Goal: Transaction & Acquisition: Purchase product/service

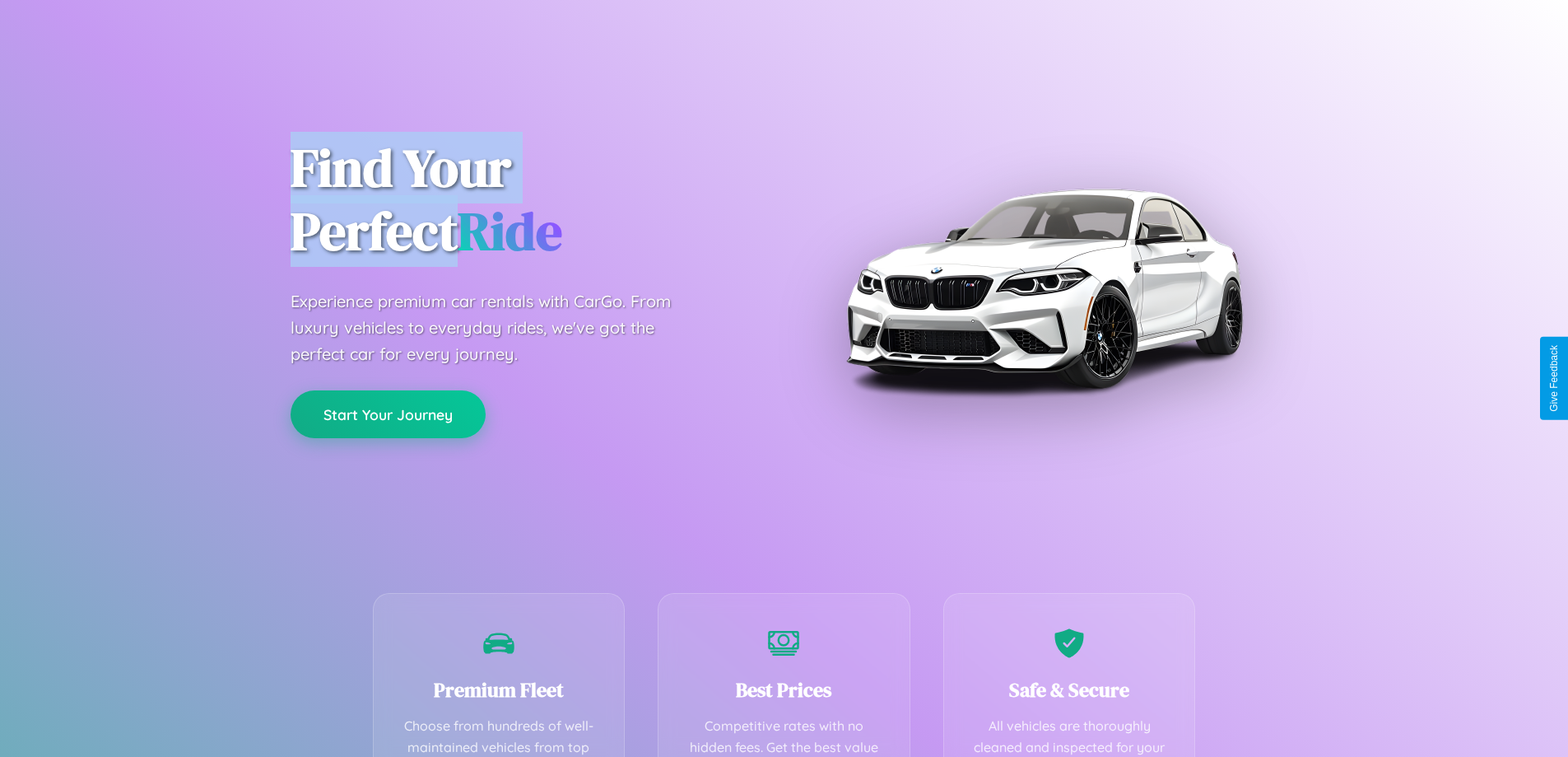
click at [387, 415] on button "Start Your Journey" at bounding box center [387, 414] width 196 height 48
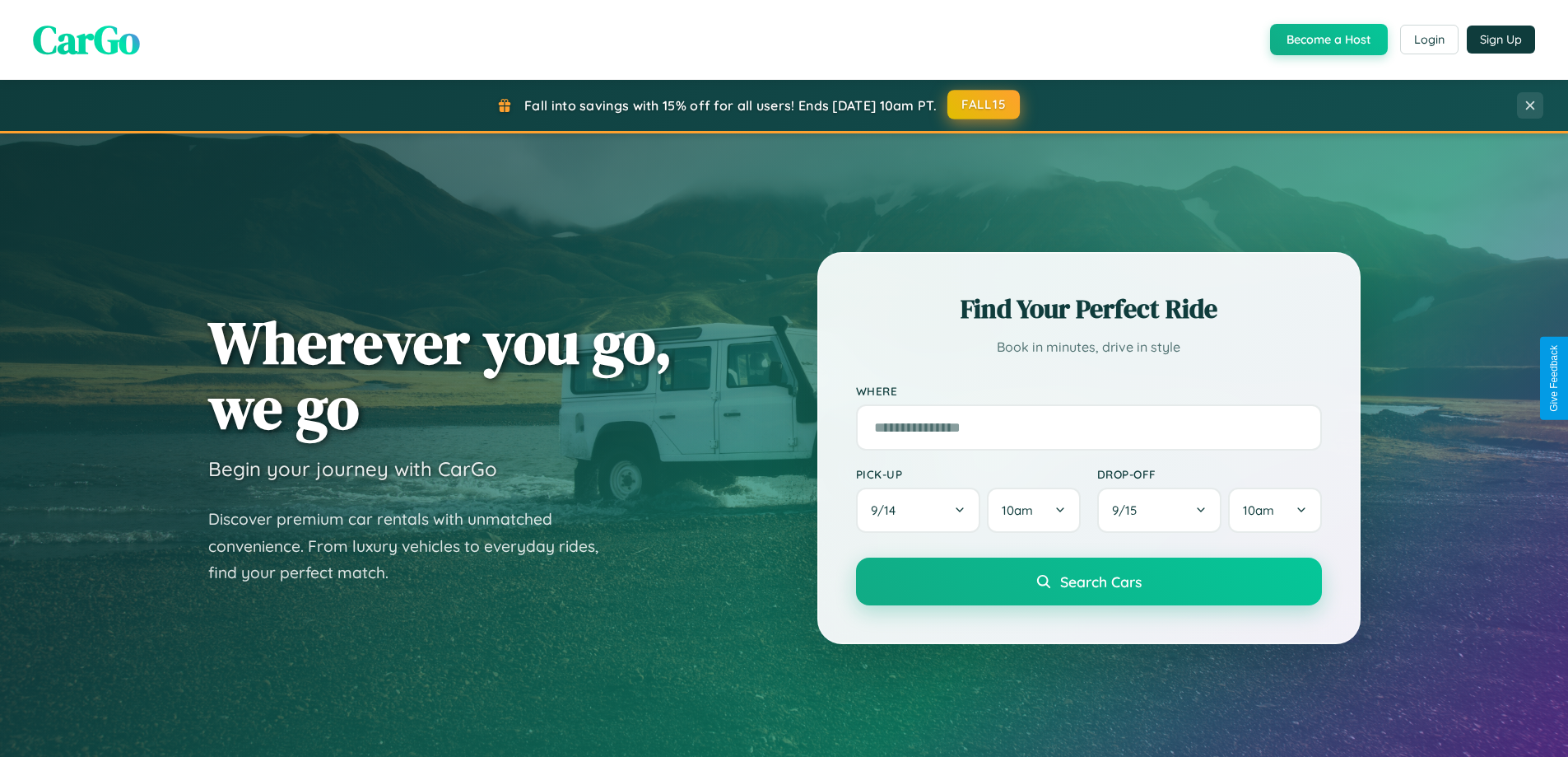
click at [985, 105] on button "FALL15" at bounding box center [983, 105] width 72 height 30
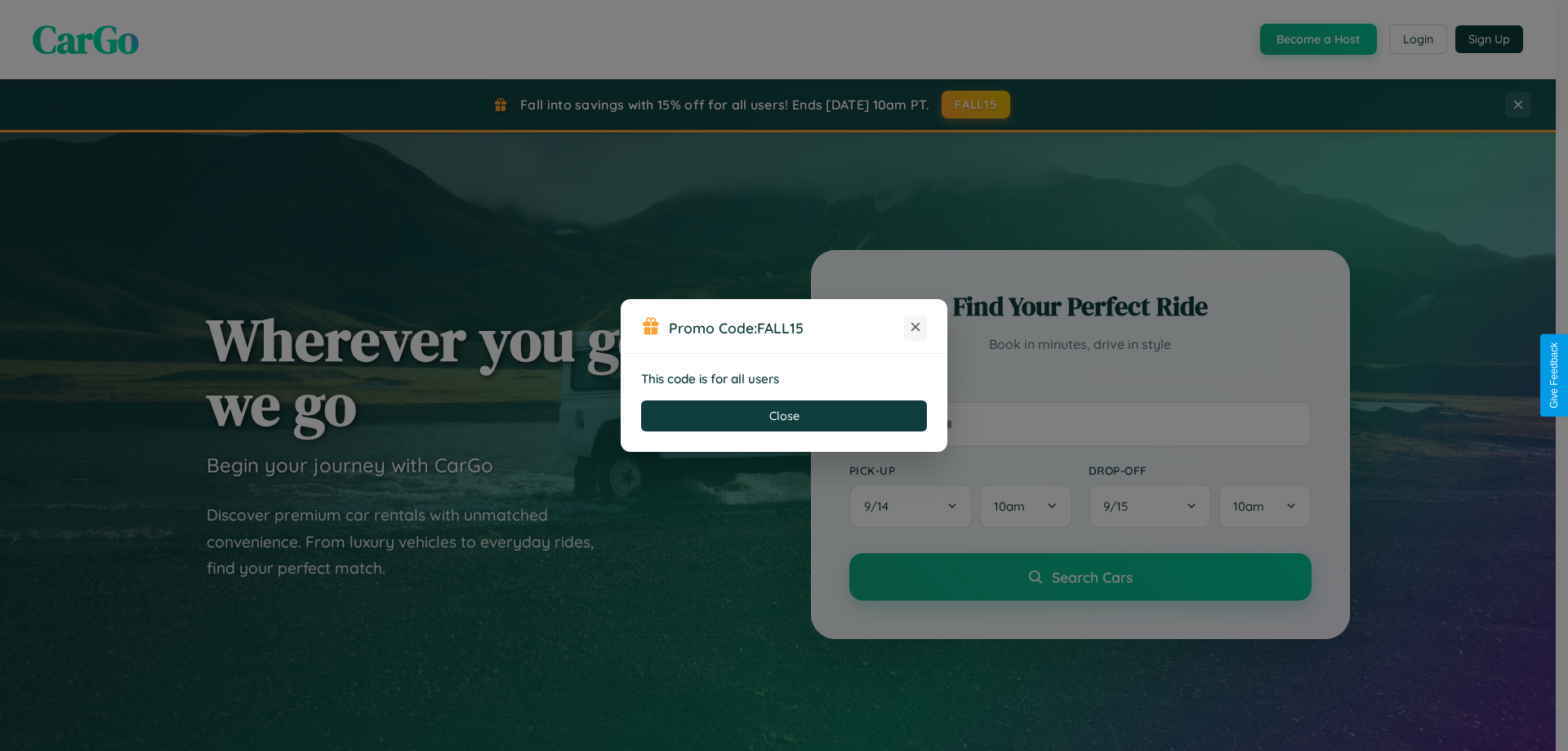
click at [915, 327] on icon at bounding box center [915, 326] width 16 height 16
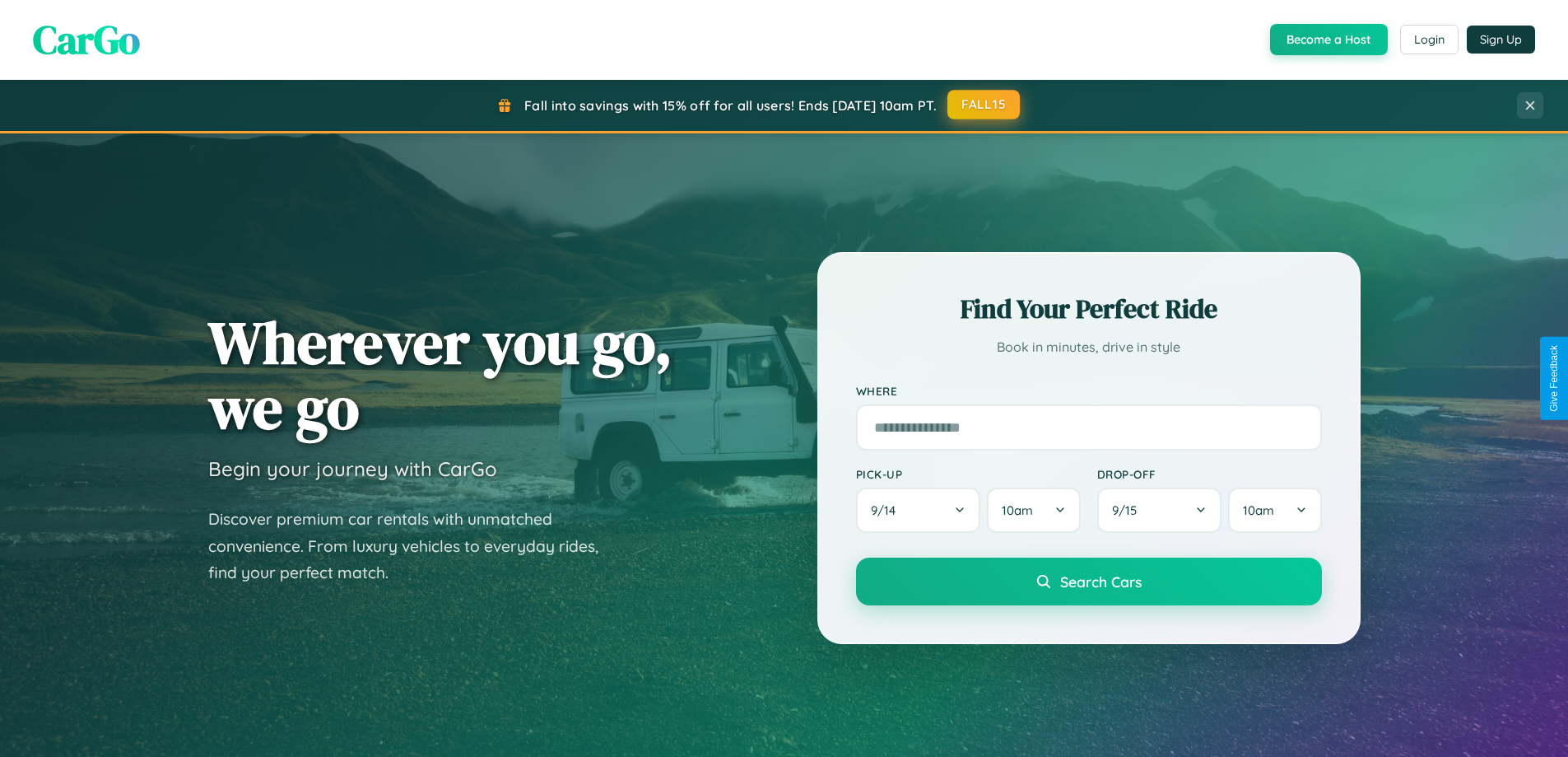
click at [985, 105] on button "FALL15" at bounding box center [983, 105] width 72 height 30
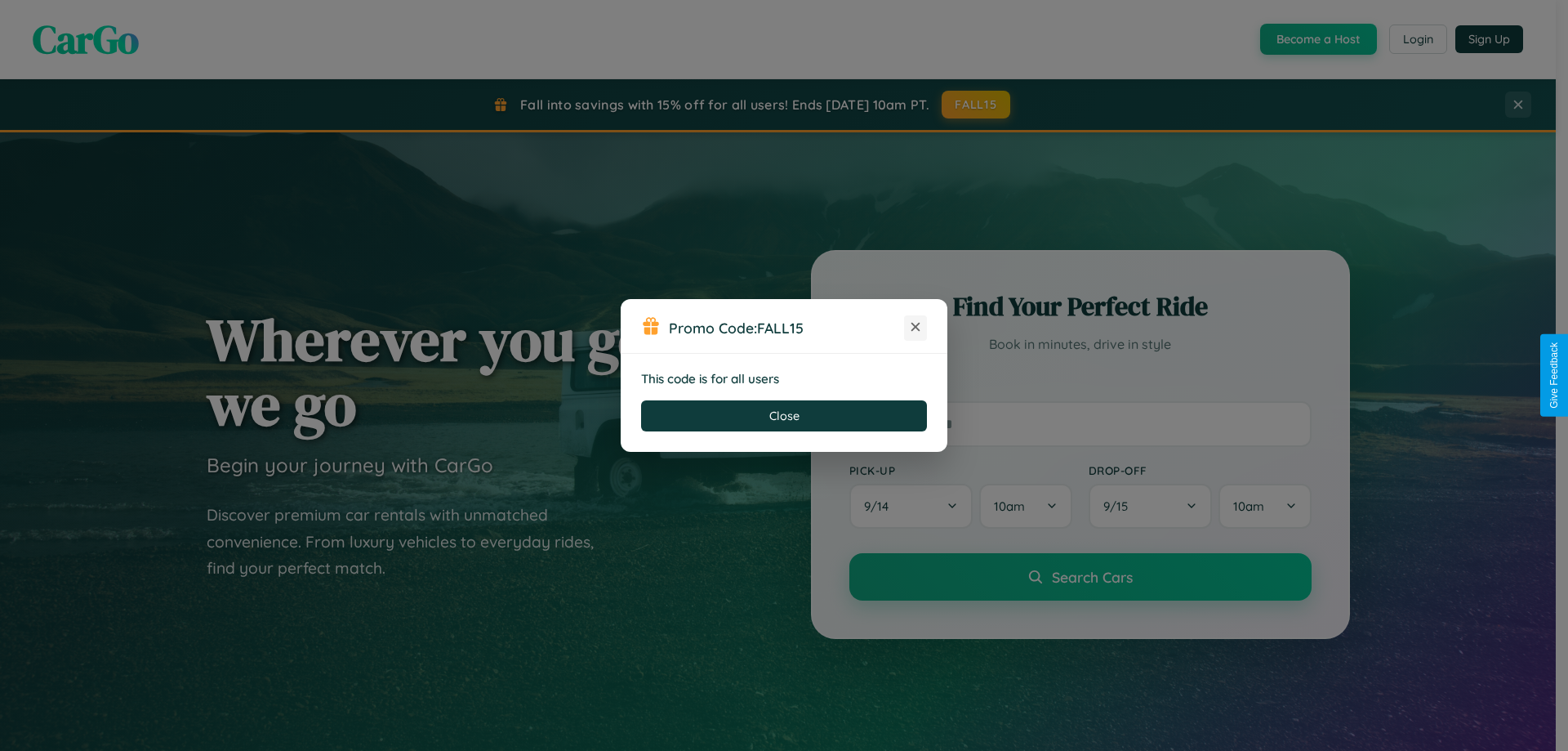
click at [915, 327] on icon at bounding box center [915, 326] width 16 height 16
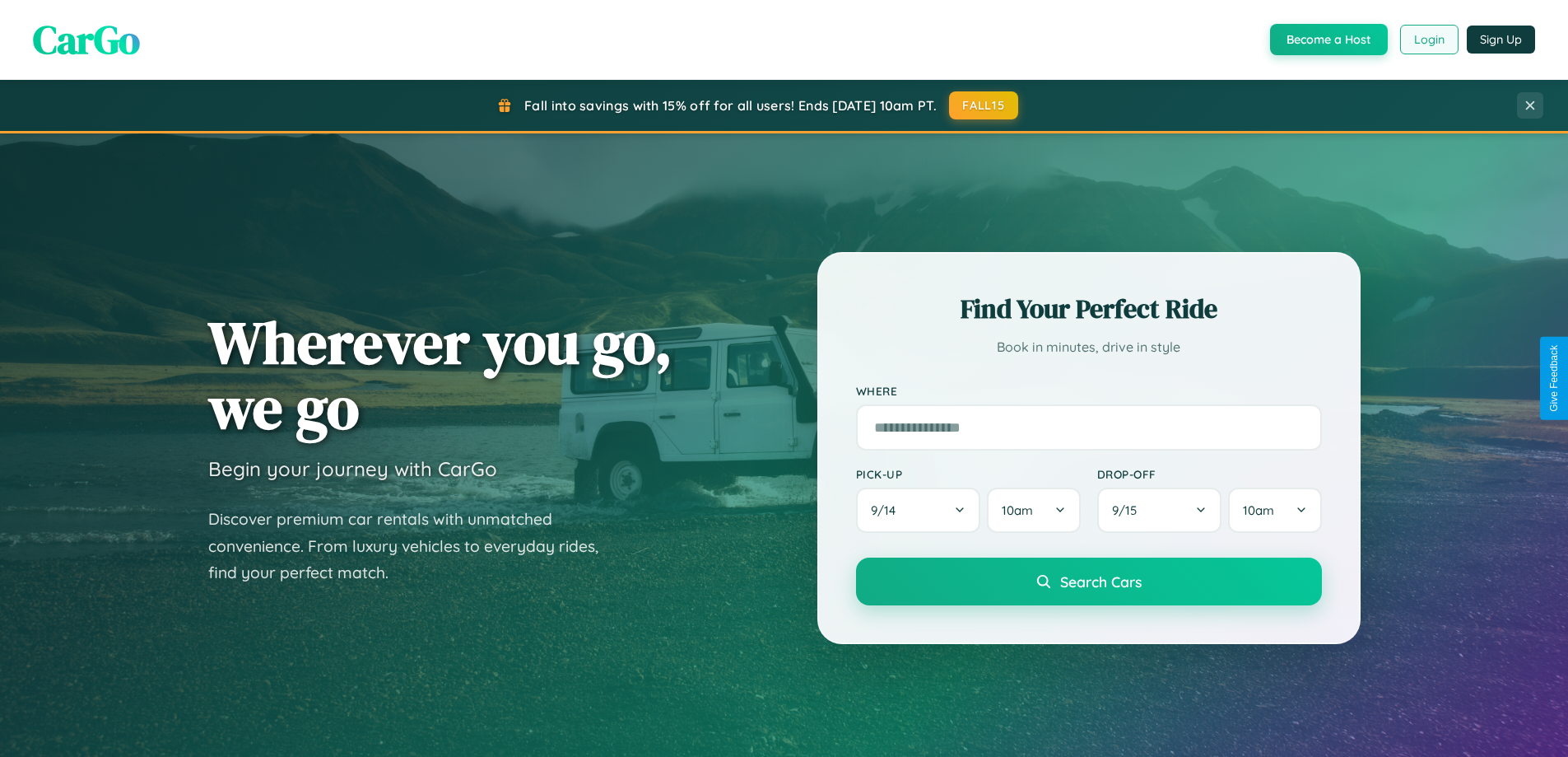
click at [1428, 40] on button "Login" at bounding box center [1429, 39] width 59 height 30
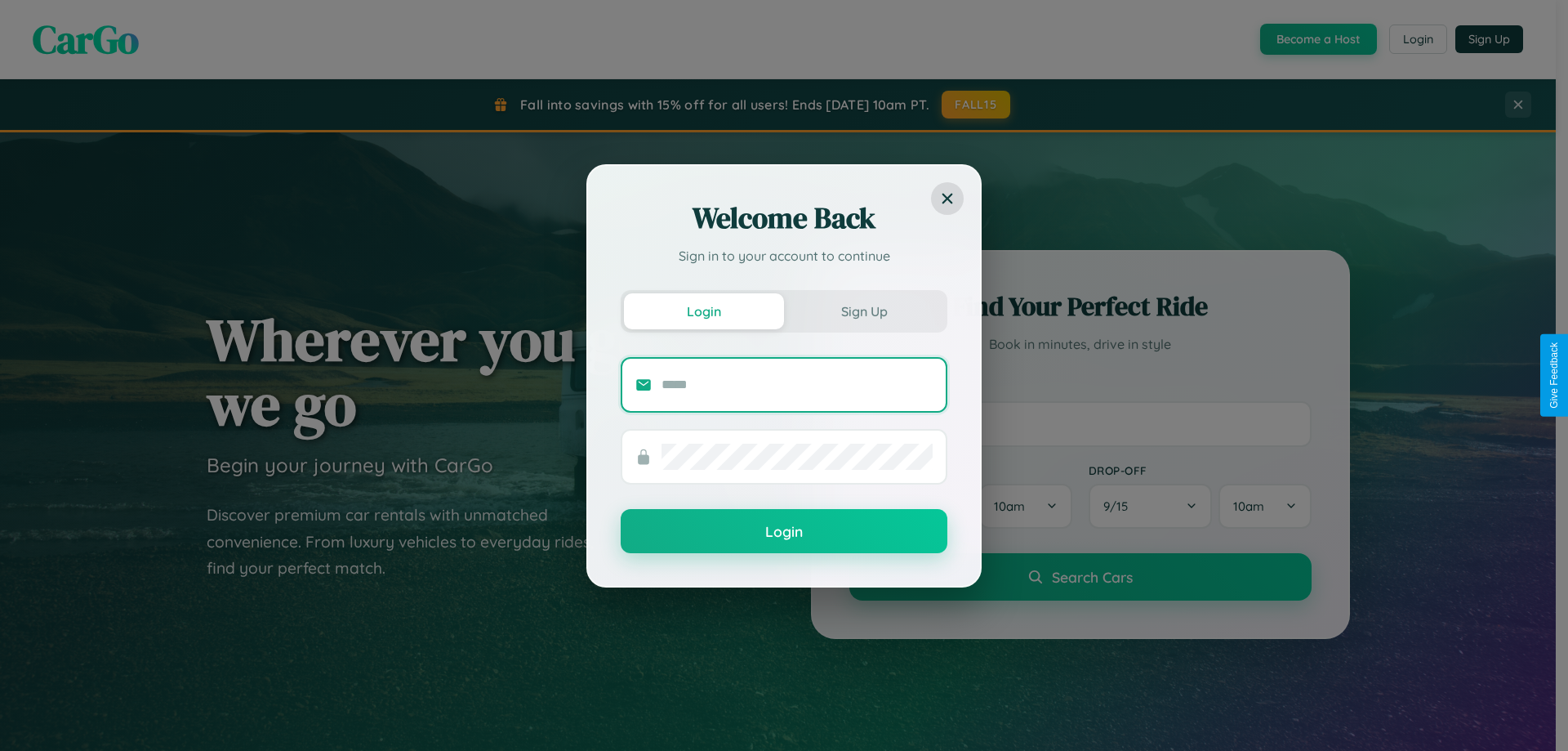
click at [797, 384] on input "text" at bounding box center [797, 384] width 271 height 26
type input "**********"
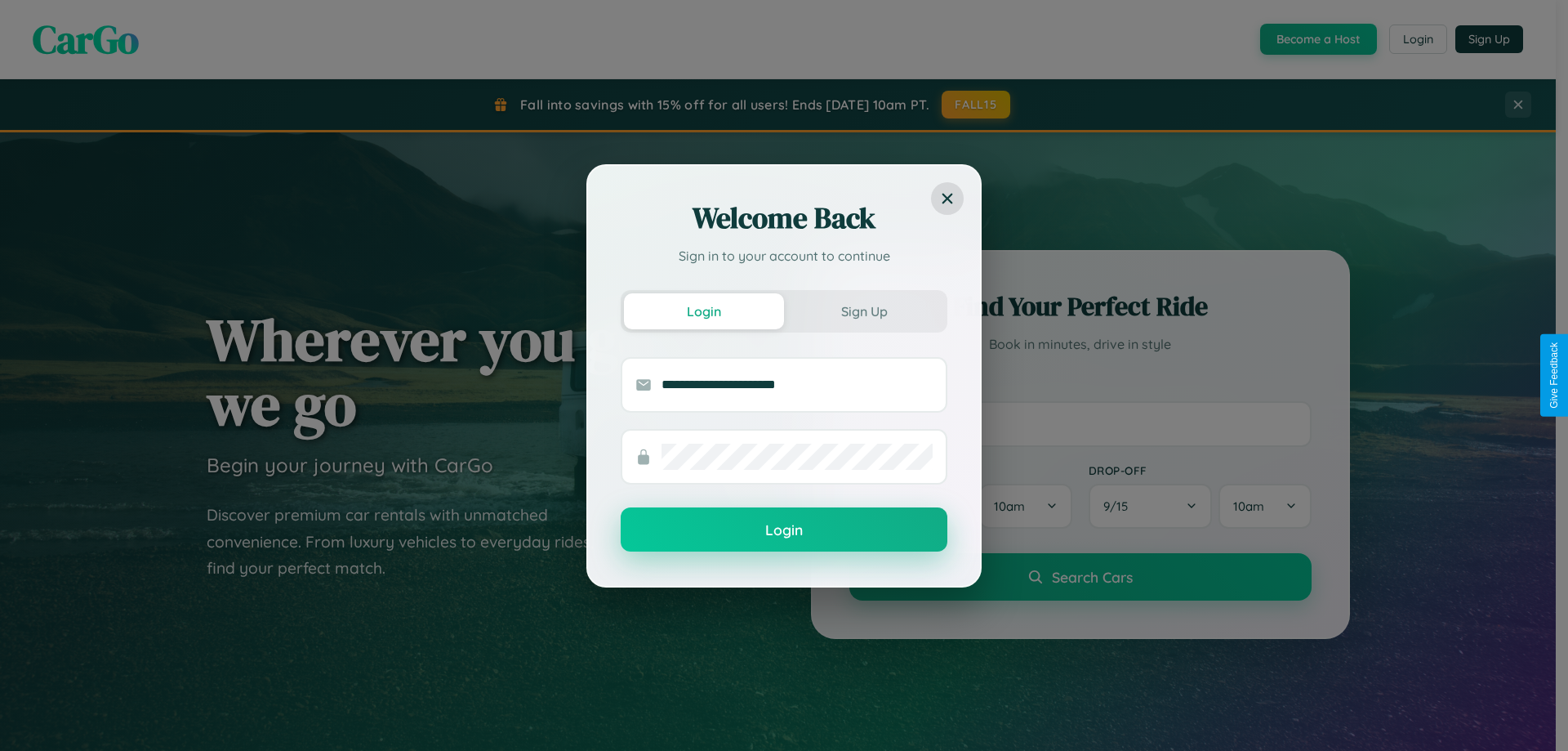
click at [784, 530] on button "Login" at bounding box center [783, 528] width 326 height 44
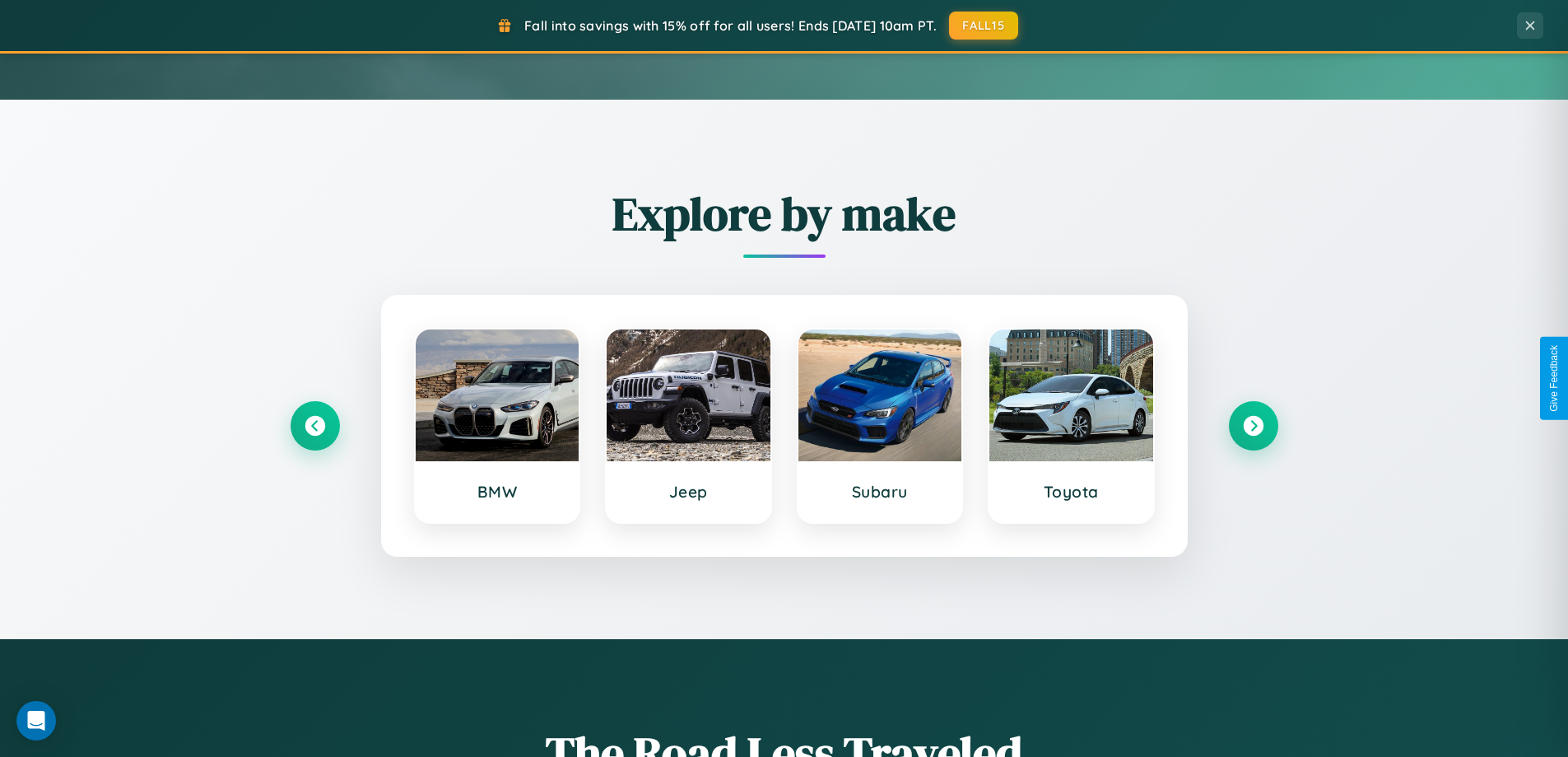
scroll to position [49, 0]
